Goal: Transaction & Acquisition: Purchase product/service

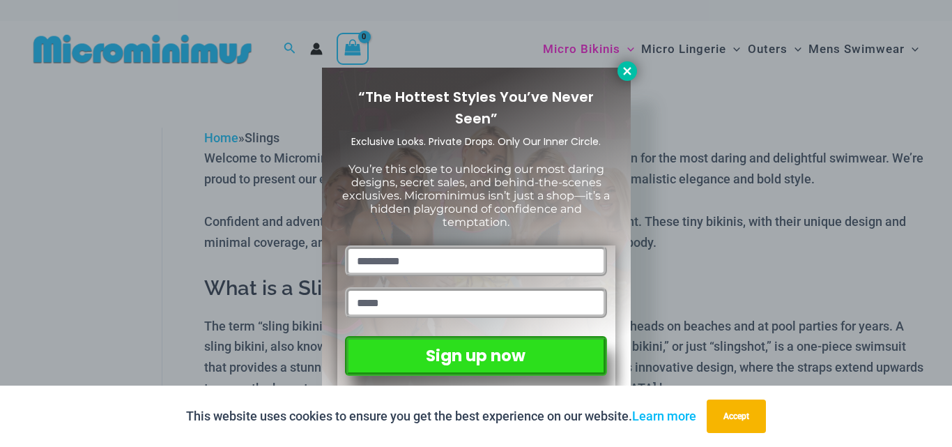
click at [623, 70] on icon at bounding box center [627, 71] width 13 height 13
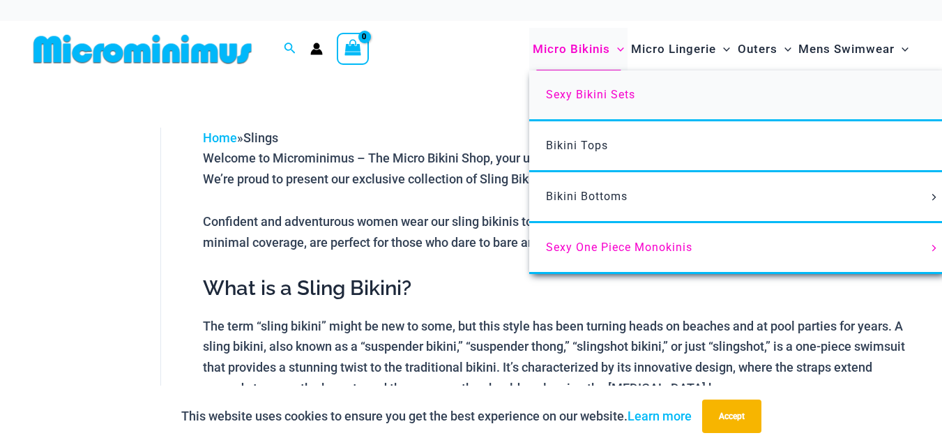
click at [590, 99] on span "Sexy Bikini Sets" at bounding box center [590, 94] width 89 height 13
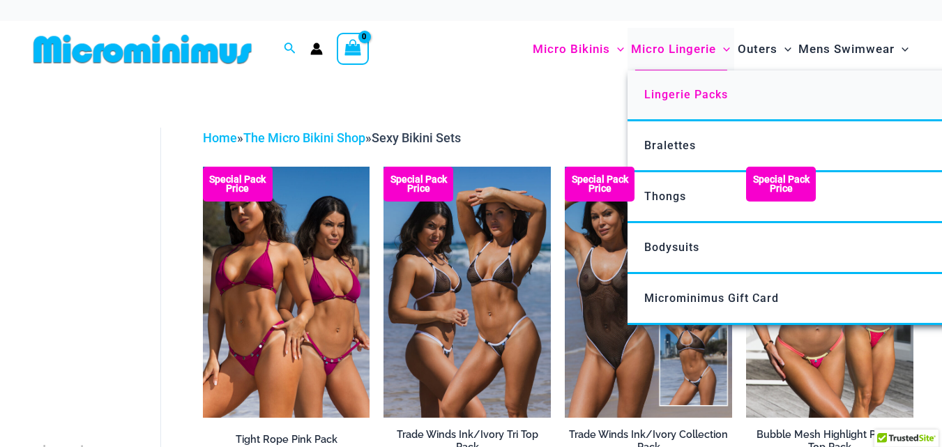
click at [691, 99] on span "Lingerie Packs" at bounding box center [686, 94] width 84 height 13
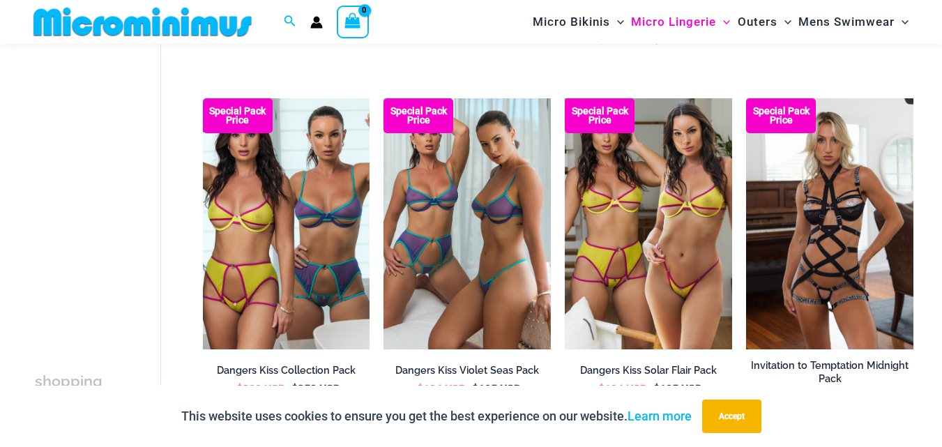
scroll to position [431, 0]
